Goal: Information Seeking & Learning: Find specific fact

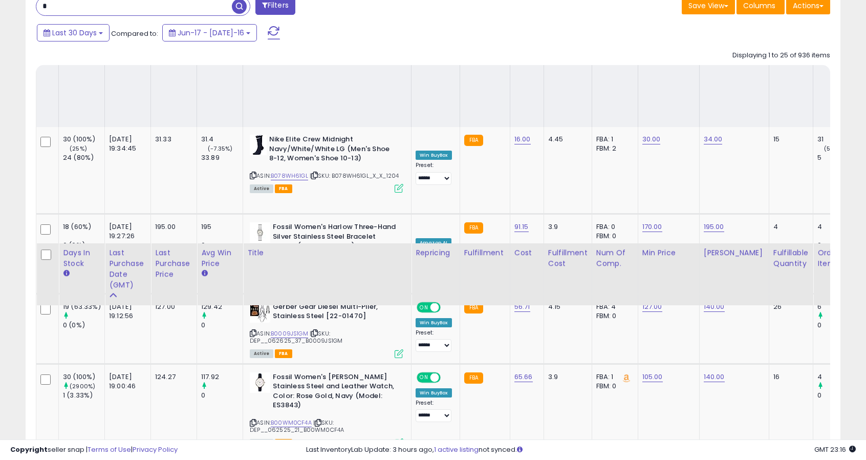
scroll to position [210, 473]
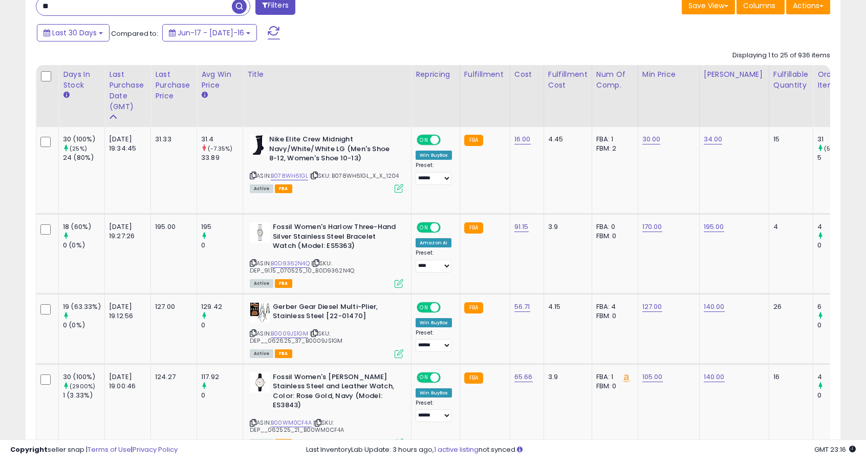
type input "*"
click at [123, 89] on div "Last Purchase Date (GMT)" at bounding box center [127, 91] width 37 height 43
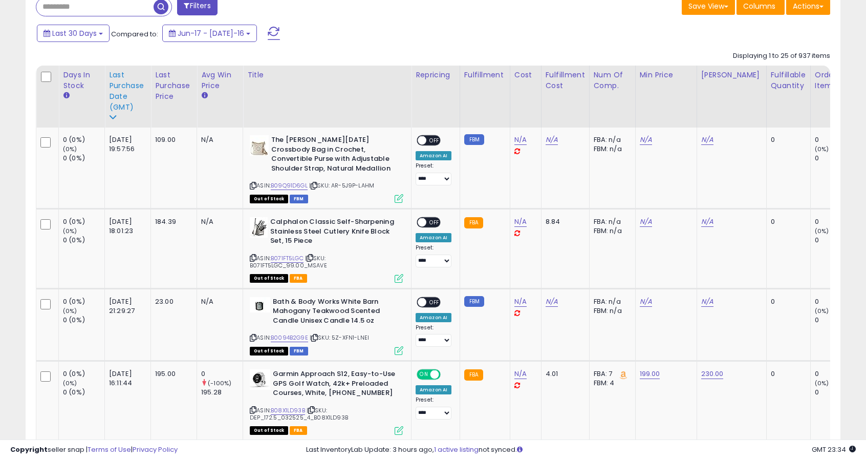
click at [130, 95] on div "Last Purchase Date (GMT)" at bounding box center [127, 91] width 37 height 43
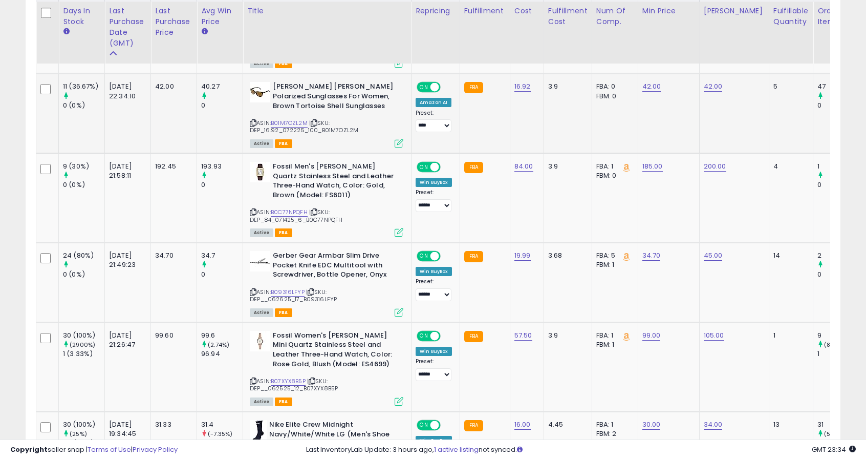
scroll to position [558, 0]
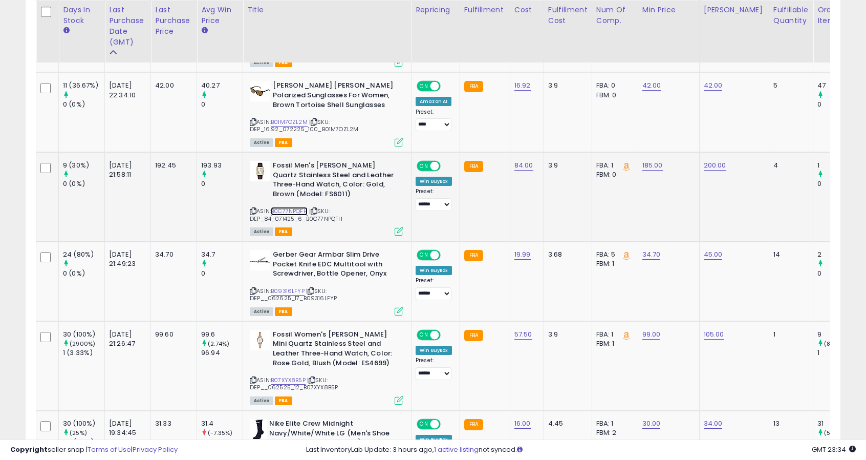
click at [289, 209] on link "B0C77NPQFH" at bounding box center [289, 211] width 37 height 9
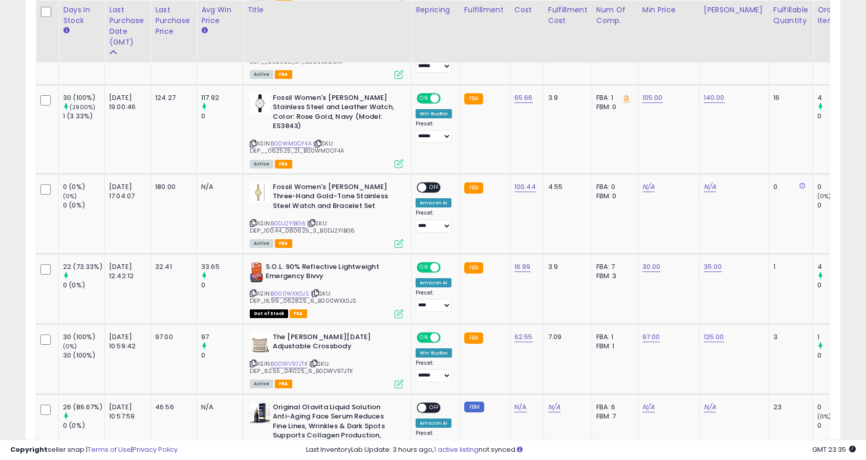
scroll to position [1122, 0]
click at [288, 220] on link "B0DJ2Y1BG6" at bounding box center [288, 223] width 35 height 9
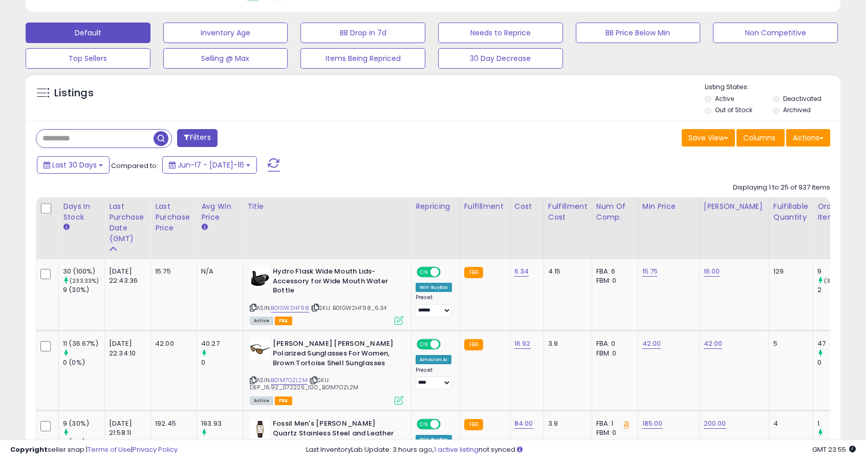
scroll to position [302, 0]
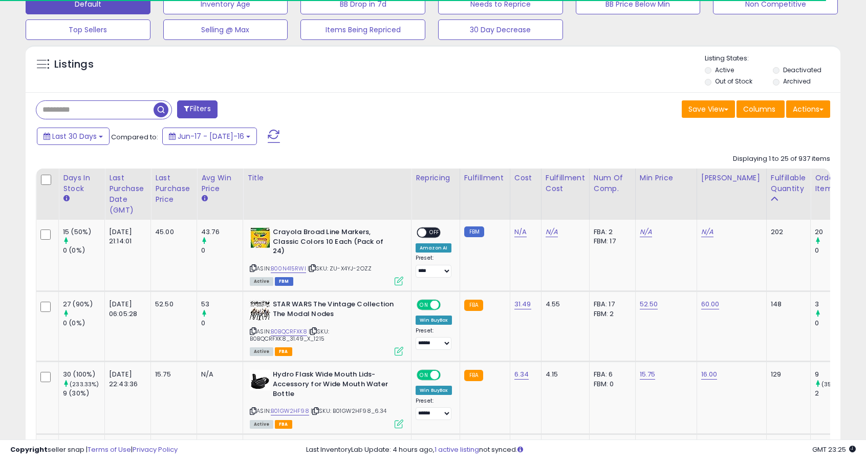
scroll to position [343, 0]
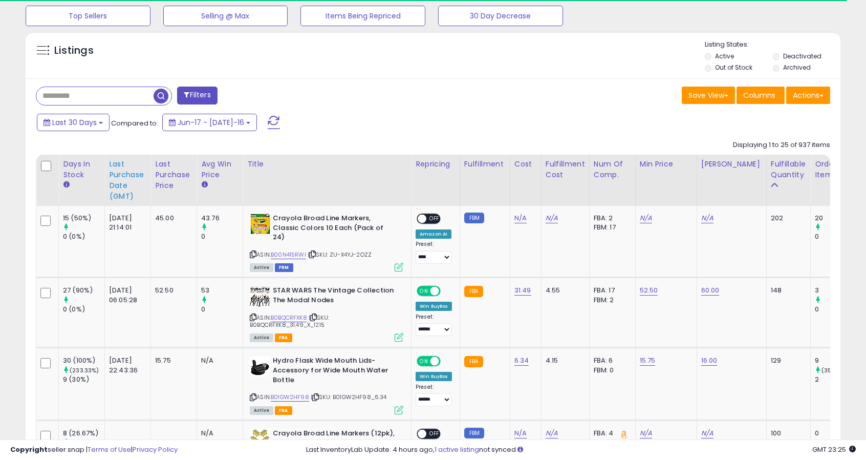
click at [126, 179] on div "Last Purchase Date (GMT)" at bounding box center [127, 180] width 37 height 43
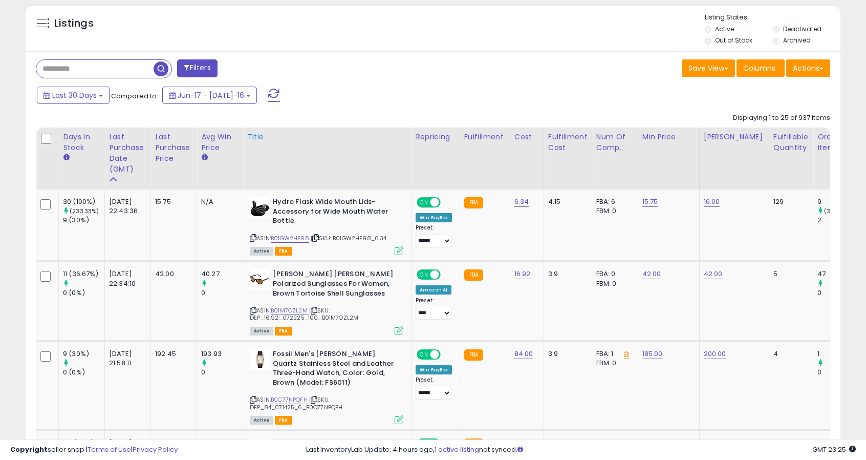
scroll to position [372, 0]
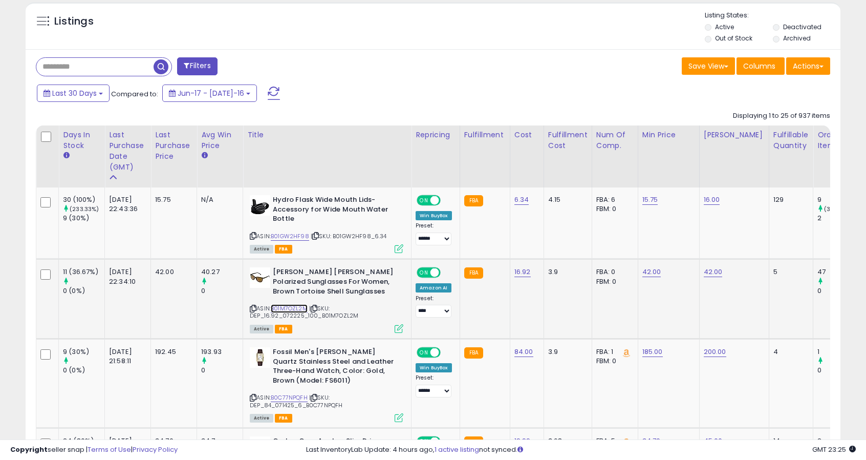
click at [302, 308] on link "B01M7OZL2M" at bounding box center [289, 308] width 37 height 9
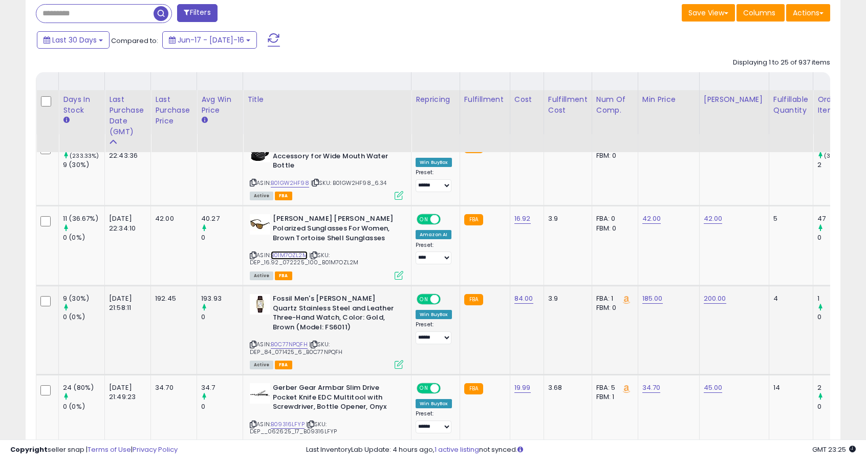
scroll to position [423, 0]
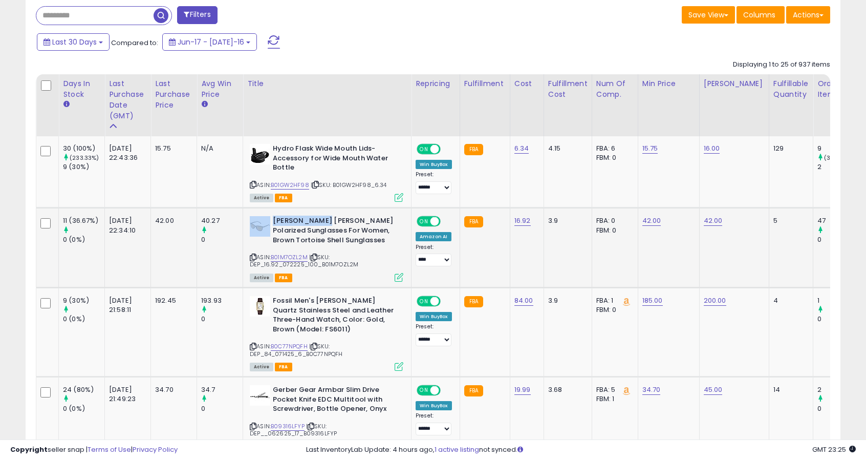
drag, startPoint x: 270, startPoint y: 217, endPoint x: 316, endPoint y: 218, distance: 46.1
click at [316, 218] on div "[PERSON_NAME] [PERSON_NAME] Polarized Sunglasses For Women, Brown Tortoise Shel…" at bounding box center [327, 231] width 154 height 31
click at [316, 218] on b "[PERSON_NAME] [PERSON_NAME] Polarized Sunglasses For Women, Brown Tortoise Shel…" at bounding box center [335, 231] width 124 height 31
drag, startPoint x: 352, startPoint y: 229, endPoint x: 272, endPoint y: 220, distance: 80.0
click at [273, 220] on b "[PERSON_NAME] [PERSON_NAME] Polarized Sunglasses For Women, Brown Tortoise Shel…" at bounding box center [335, 231] width 124 height 31
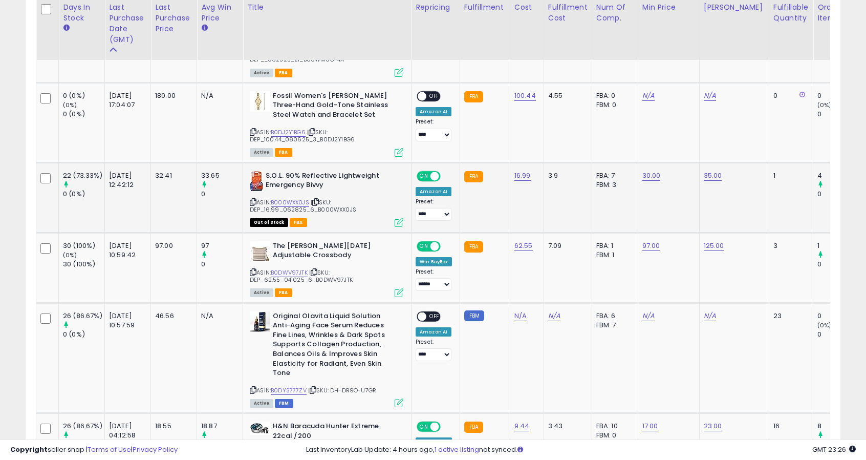
scroll to position [1213, 0]
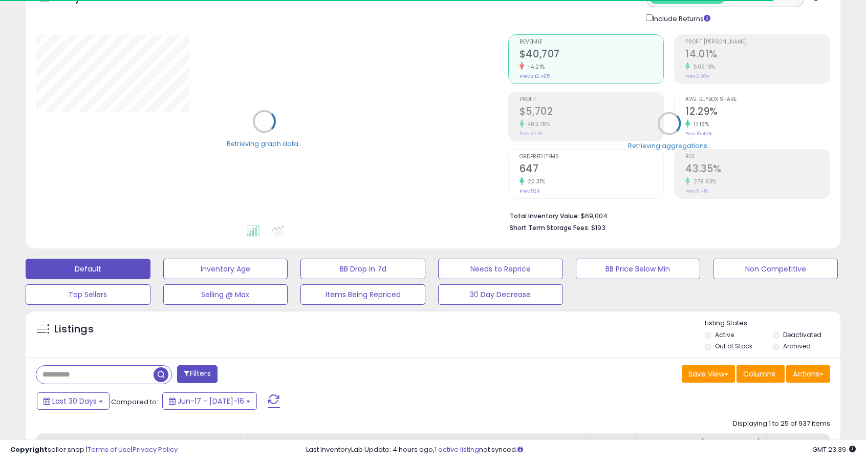
scroll to position [65, 0]
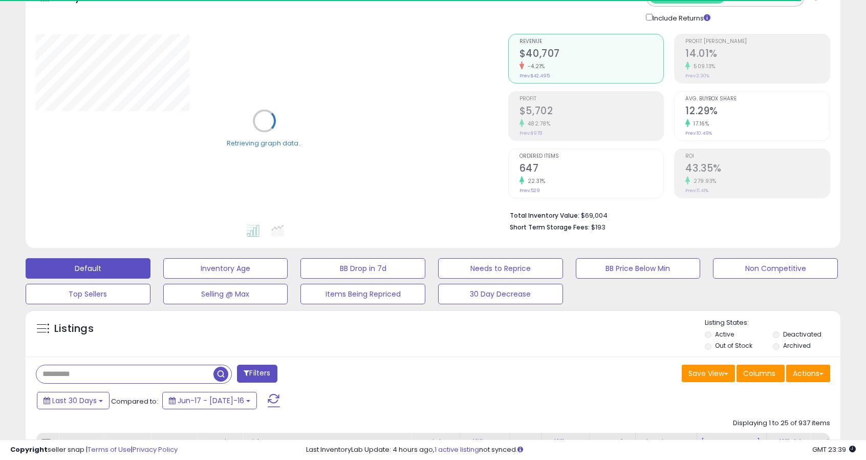
click at [146, 375] on input "text" at bounding box center [124, 374] width 177 height 18
paste input "**********"
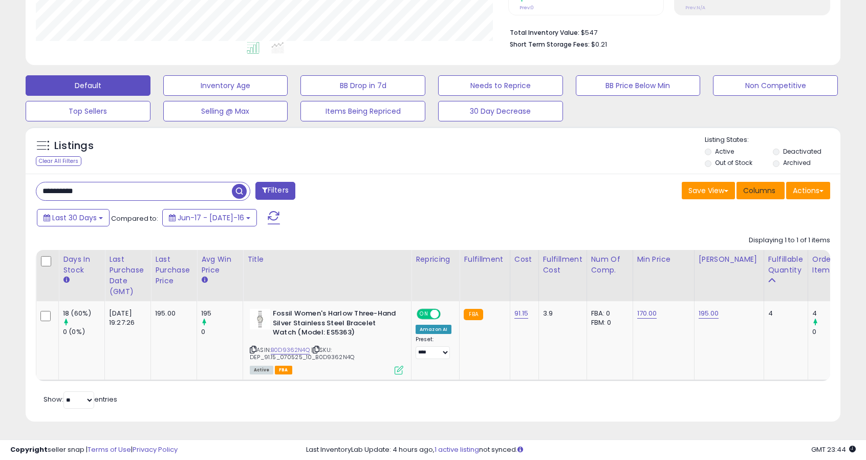
scroll to position [251, 0]
drag, startPoint x: 138, startPoint y: 190, endPoint x: 10, endPoint y: 129, distance: 142.5
click at [10, 129] on div "**********" at bounding box center [433, 115] width 856 height 638
paste input "text"
type input "**********"
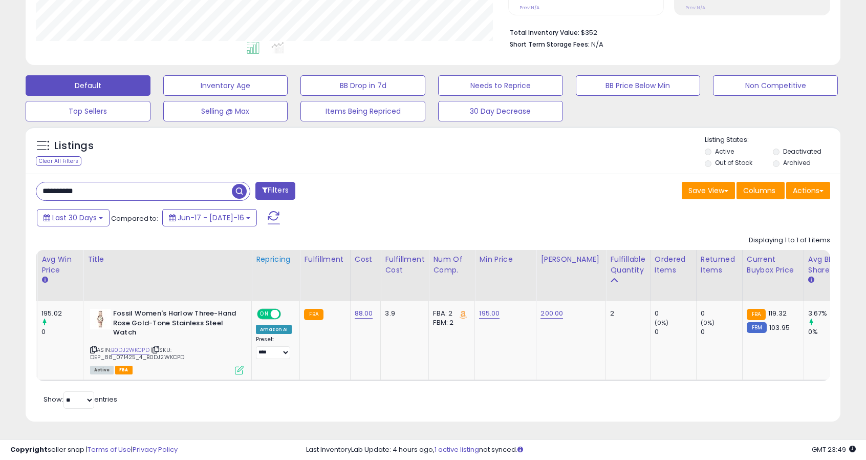
scroll to position [0, 159]
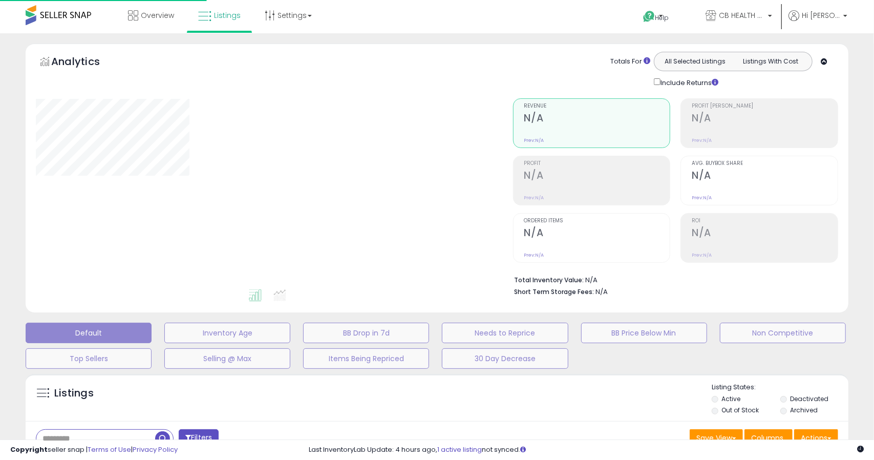
type input "**********"
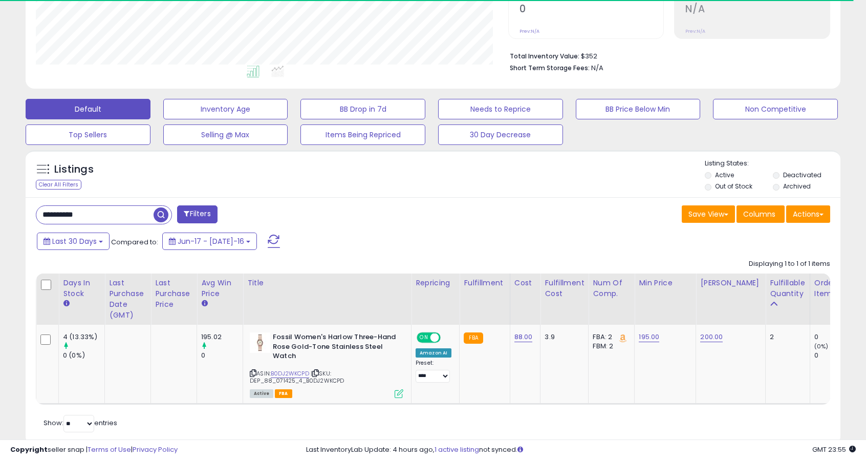
scroll to position [224, 0]
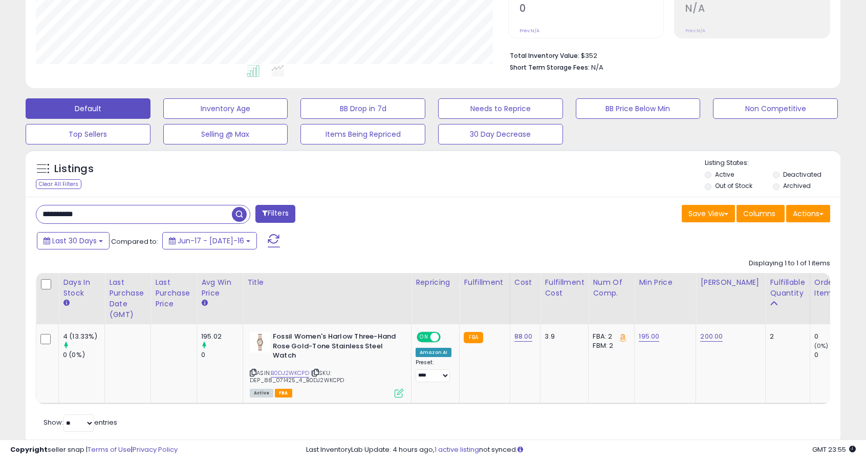
drag, startPoint x: 131, startPoint y: 215, endPoint x: 0, endPoint y: 209, distance: 131.2
click at [0, 209] on div "**********" at bounding box center [433, 146] width 866 height 674
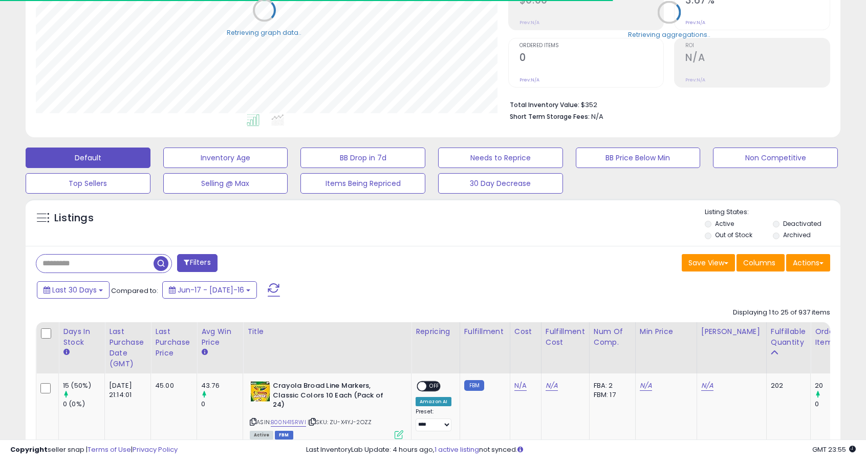
scroll to position [511815, 511552]
click at [119, 343] on div "Last Purchase Date (GMT)" at bounding box center [127, 347] width 37 height 43
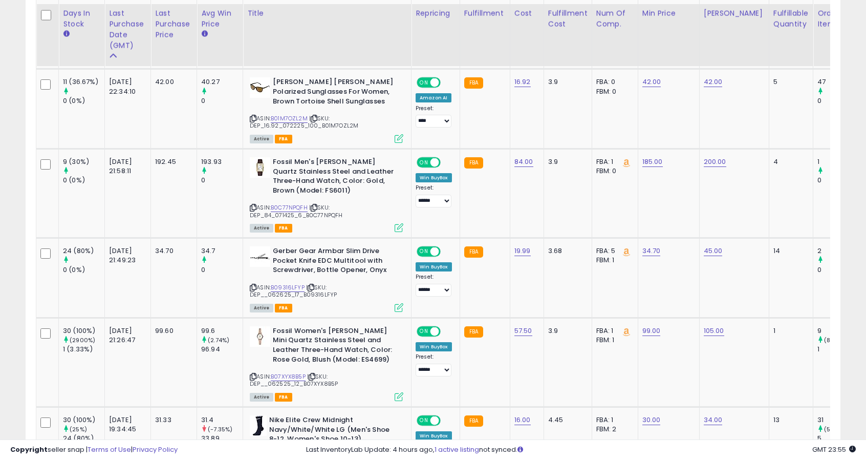
scroll to position [565, 0]
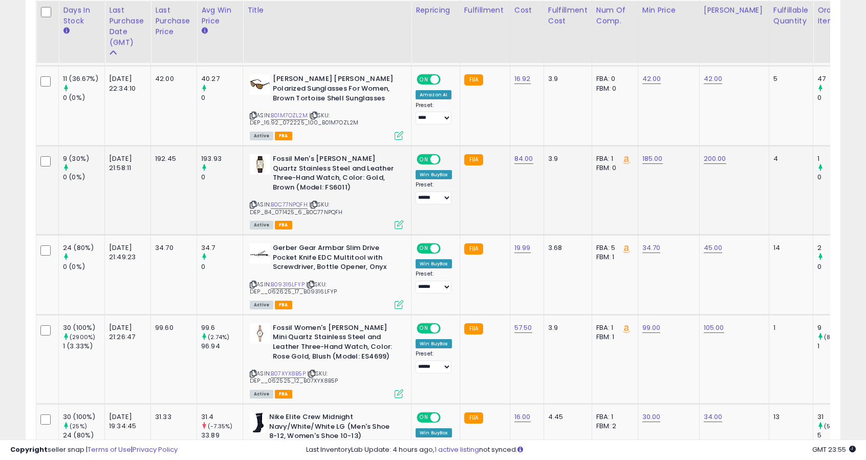
click at [292, 206] on span "| SKU: DEP_84_071425_6_B0C77NPQFH" at bounding box center [296, 207] width 93 height 15
click at [290, 209] on span "| SKU: DEP_84_071425_6_B0C77NPQFH" at bounding box center [296, 207] width 93 height 15
click at [293, 203] on link "B0C77NPQFH" at bounding box center [289, 204] width 37 height 9
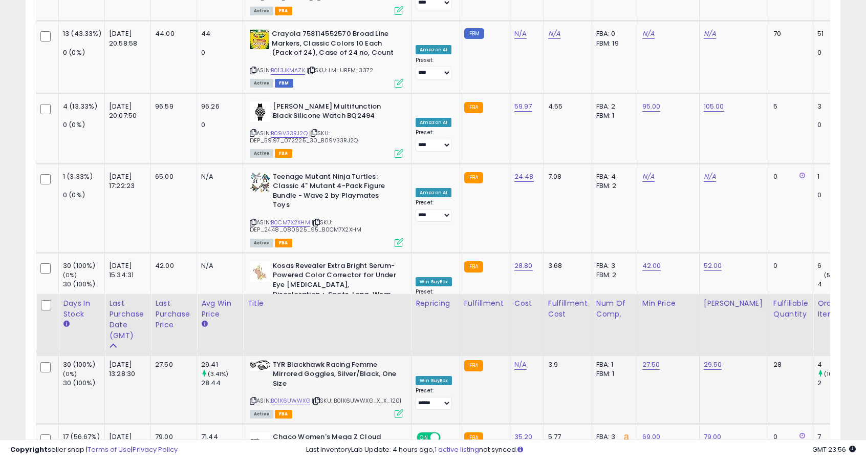
scroll to position [2196, 0]
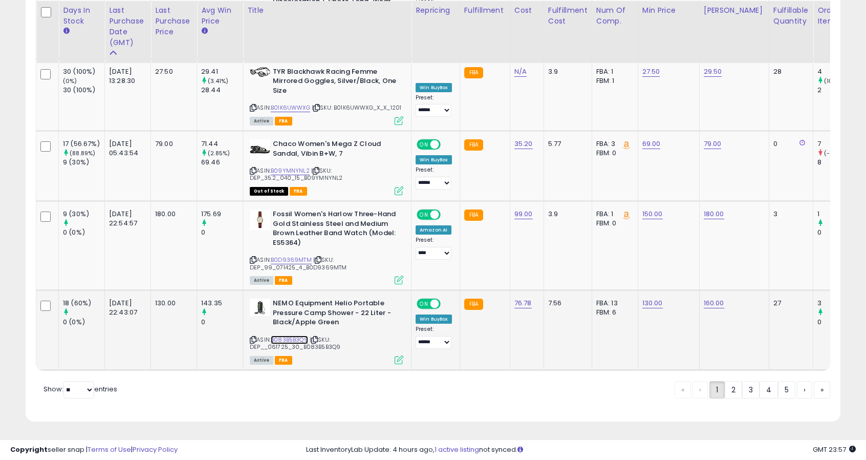
click at [291, 335] on link "B083B5B3Q9" at bounding box center [289, 339] width 37 height 9
click at [797, 394] on link "4" at bounding box center [804, 389] width 15 height 17
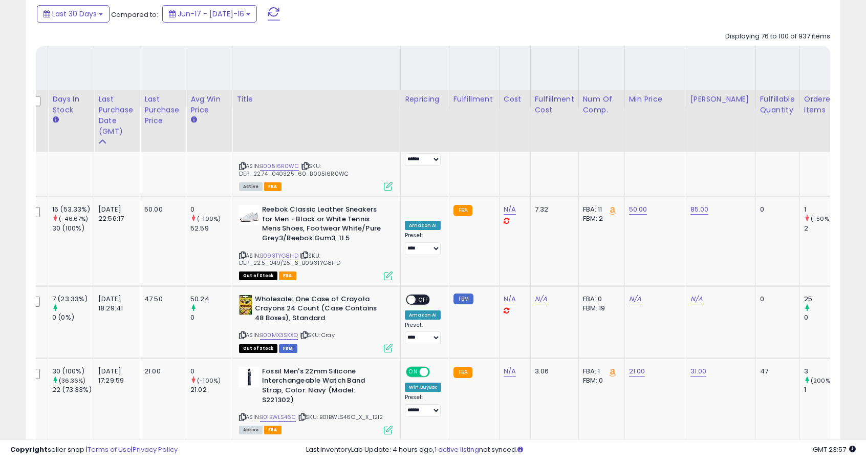
scroll to position [0, 0]
